Goal: Task Accomplishment & Management: Manage account settings

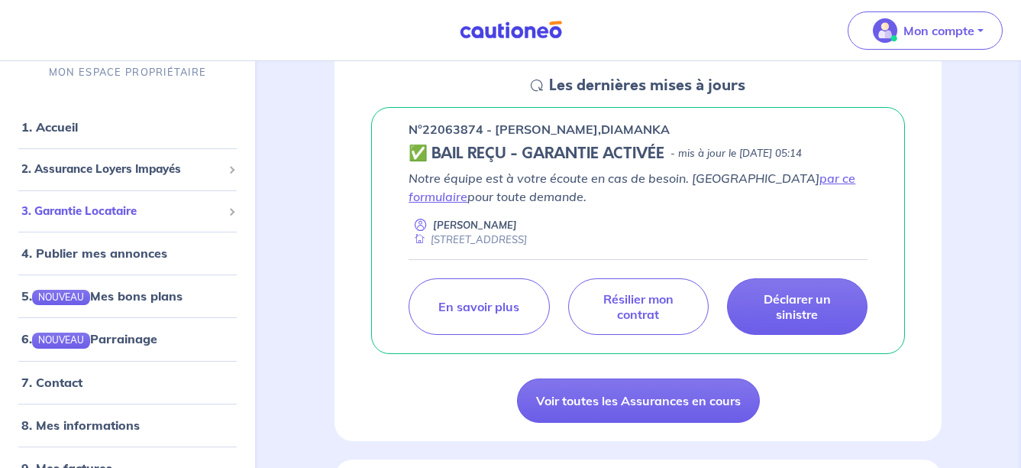
click at [178, 213] on span "3. Garantie Locataire" at bounding box center [121, 211] width 201 height 18
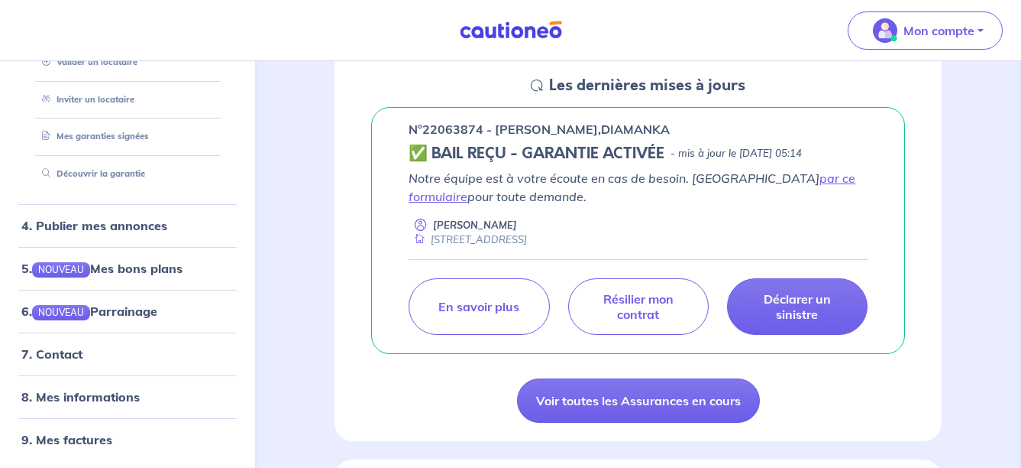
scroll to position [275, 0]
click at [100, 396] on link "8. Mes informations" at bounding box center [78, 396] width 114 height 15
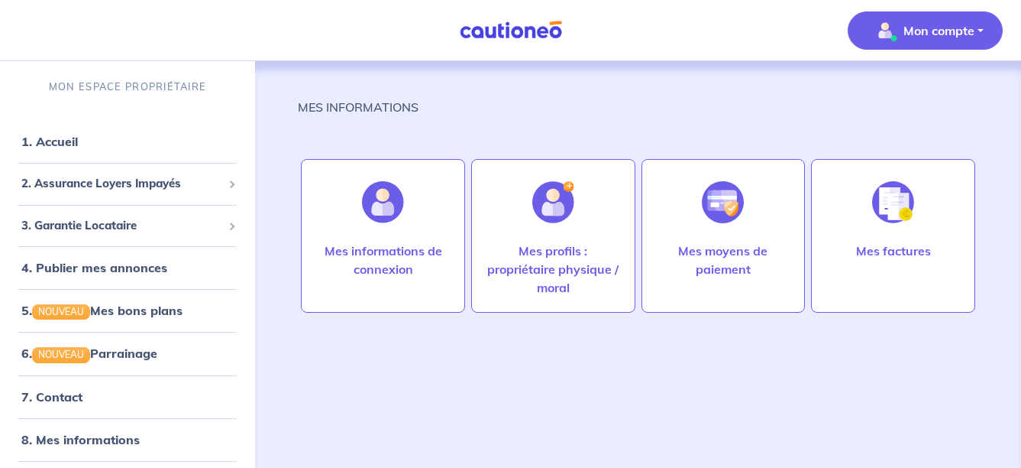
click at [693, 99] on div "MES INFORMATIONS" at bounding box center [638, 113] width 681 height 31
click at [60, 134] on link "1. Accueil" at bounding box center [49, 141] width 56 height 15
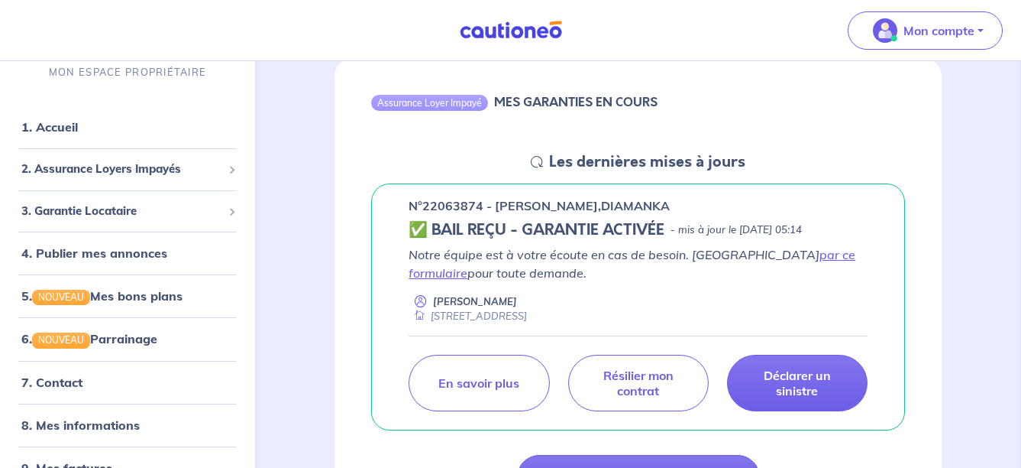
scroll to position [306, 0]
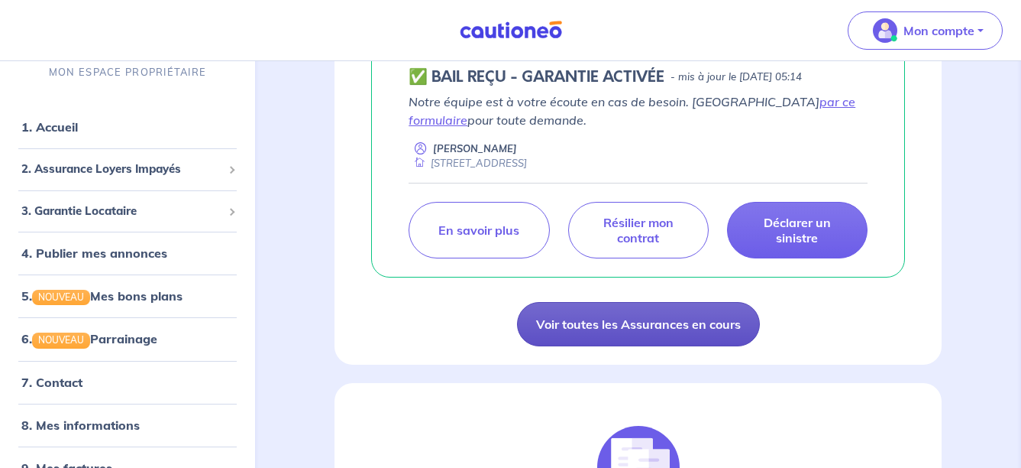
click at [694, 322] on link "Voir toutes les Assurances en cours" at bounding box center [638, 324] width 243 height 44
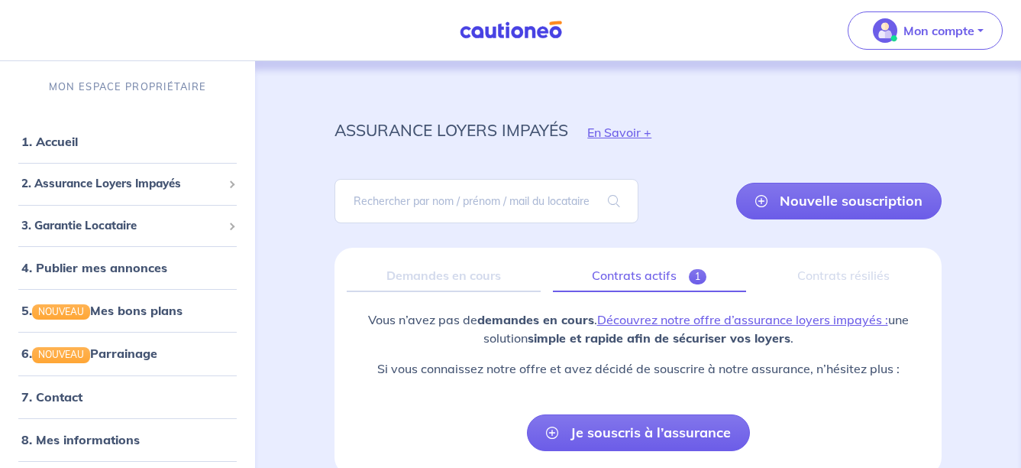
scroll to position [81, 0]
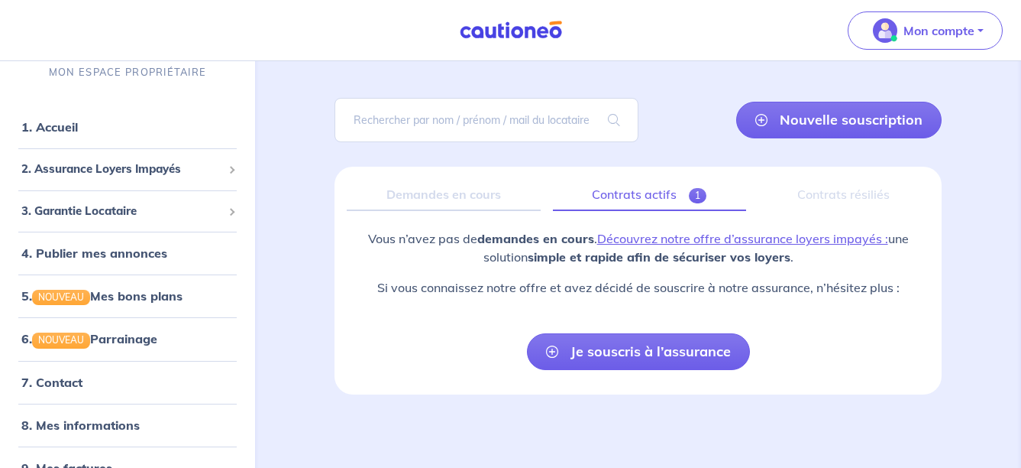
click at [685, 192] on link "Contrats actifs 1" at bounding box center [649, 195] width 193 height 32
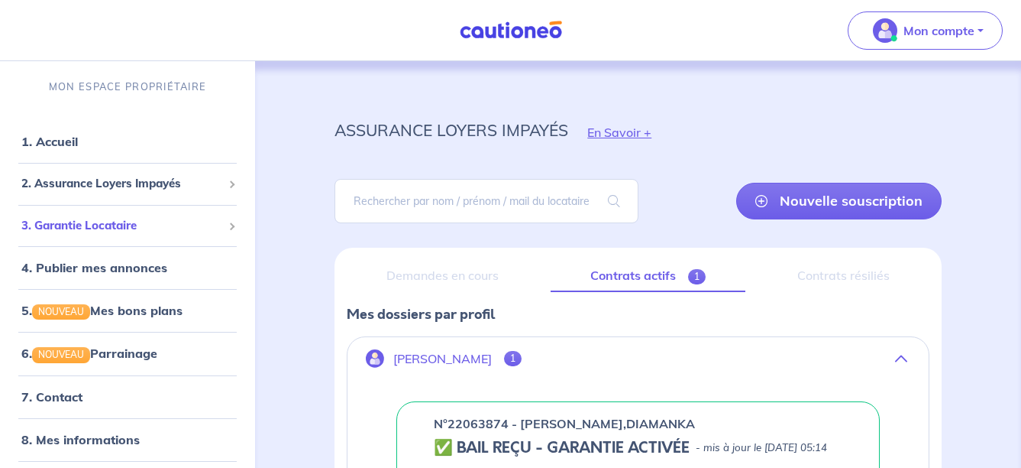
scroll to position [29, 0]
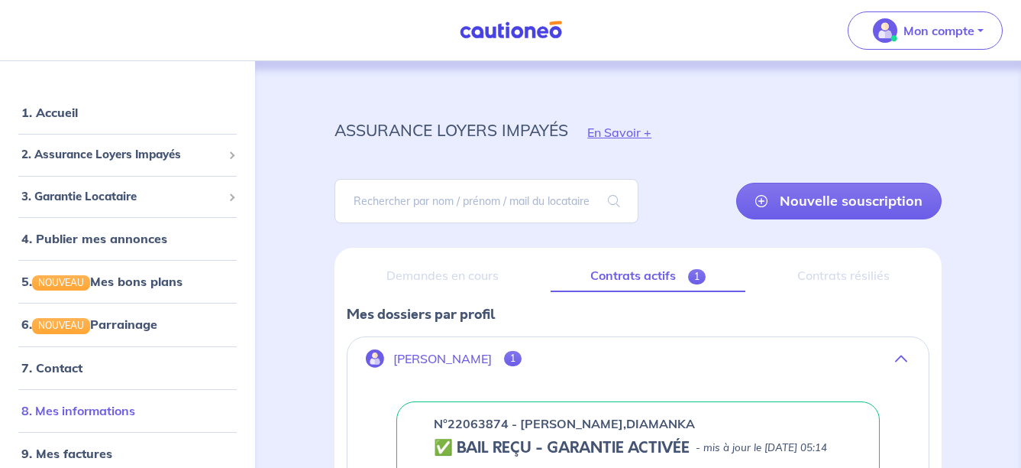
click at [61, 413] on link "8. Mes informations" at bounding box center [78, 410] width 114 height 15
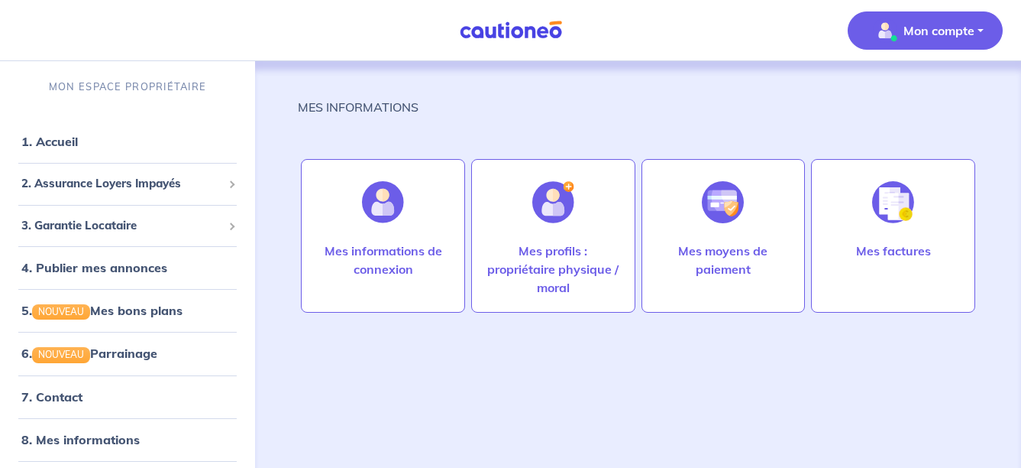
click at [696, 115] on div "MES INFORMATIONS" at bounding box center [638, 113] width 681 height 31
click at [59, 143] on link "1. Accueil" at bounding box center [49, 141] width 56 height 15
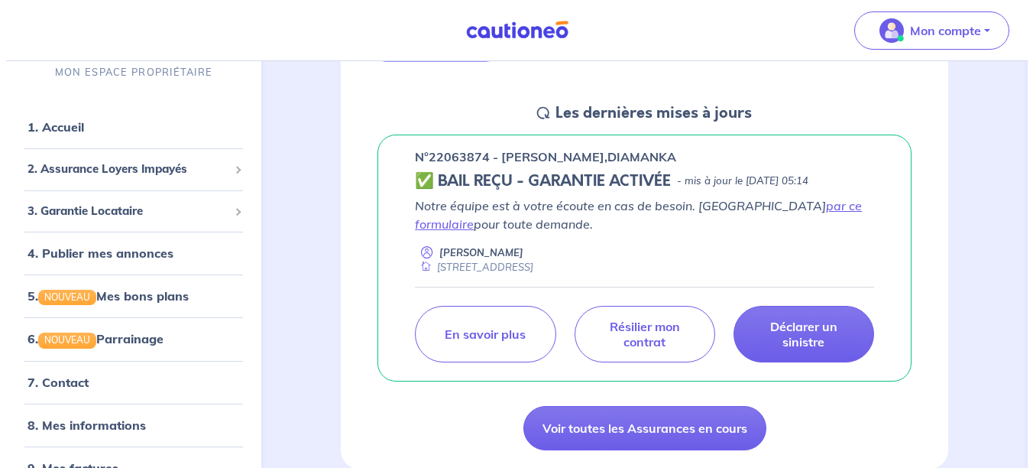
scroll to position [229, 0]
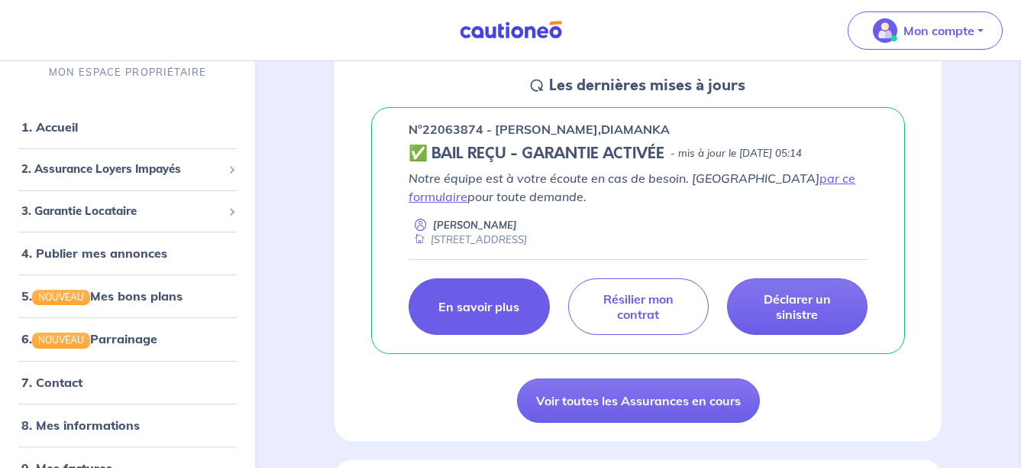
click at [498, 312] on p "En savoir plus" at bounding box center [479, 306] width 81 height 15
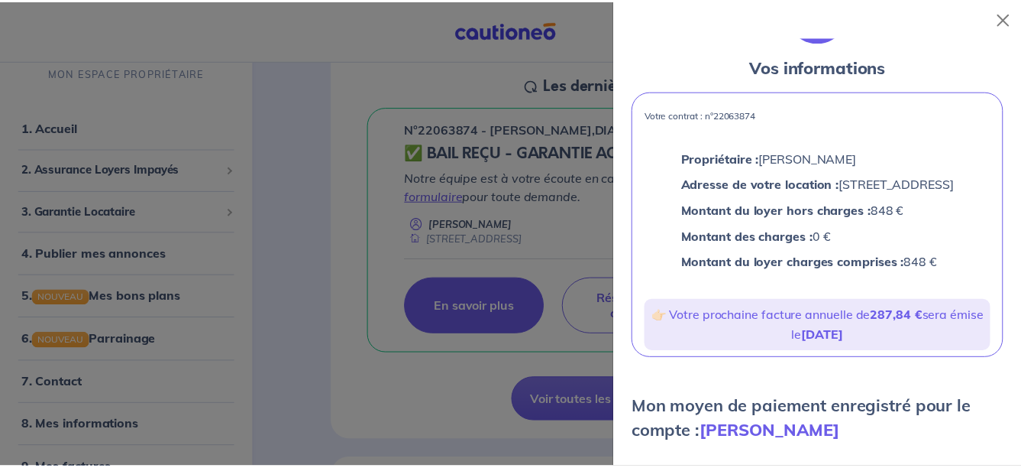
scroll to position [0, 0]
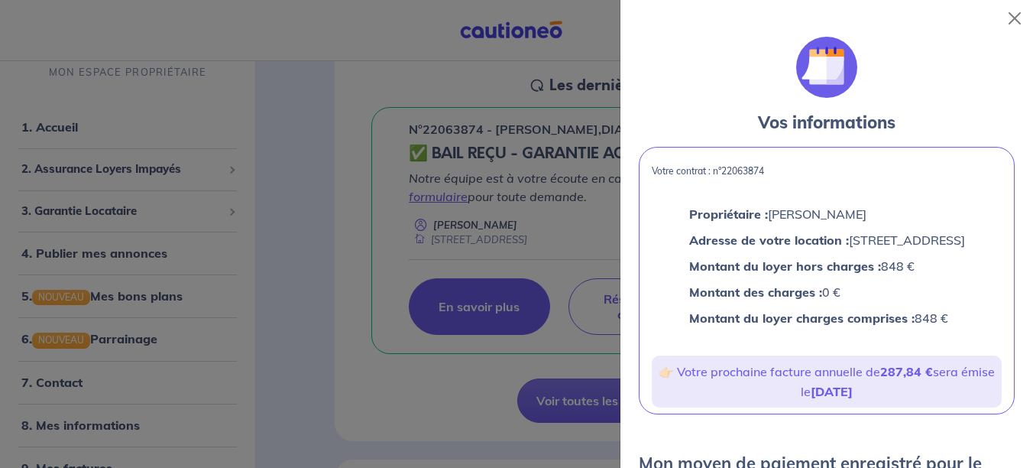
click at [293, 127] on div at bounding box center [516, 234] width 1033 height 468
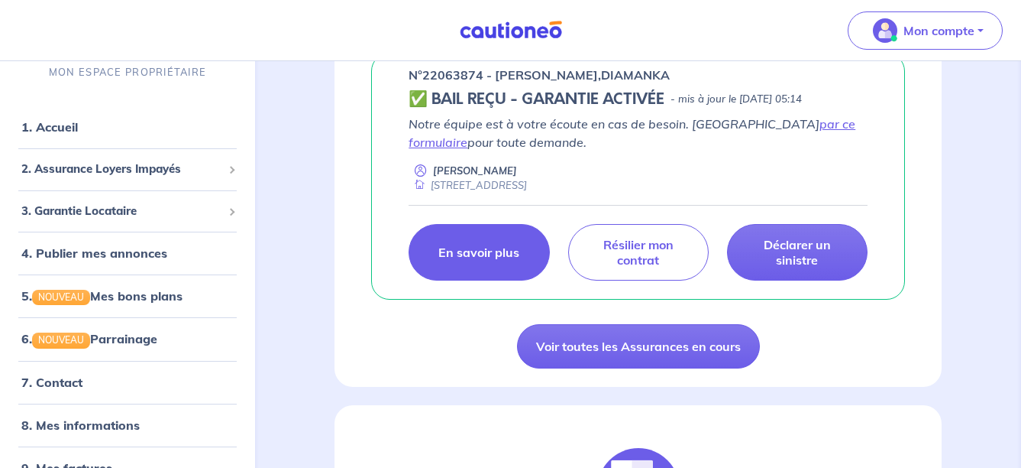
scroll to position [284, 0]
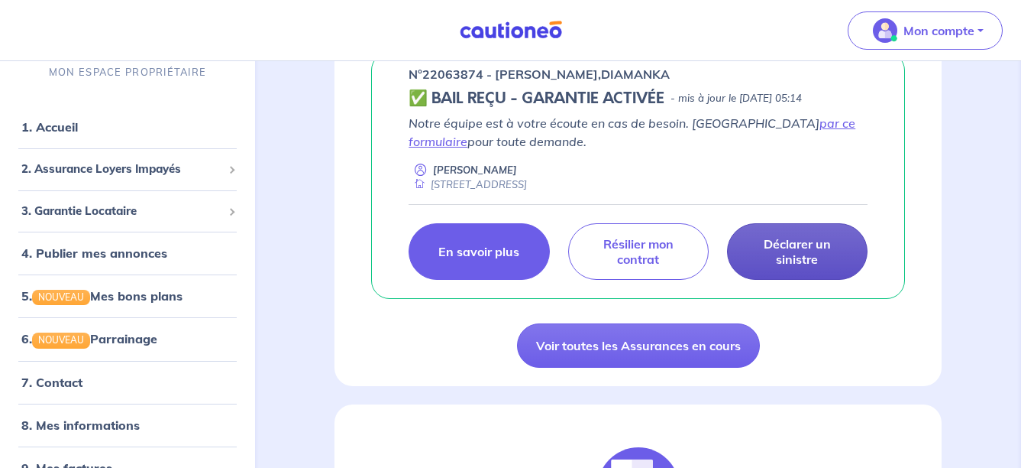
click at [791, 248] on p "Déclarer un sinistre" at bounding box center [797, 251] width 102 height 31
